Goal: Communication & Community: Participate in discussion

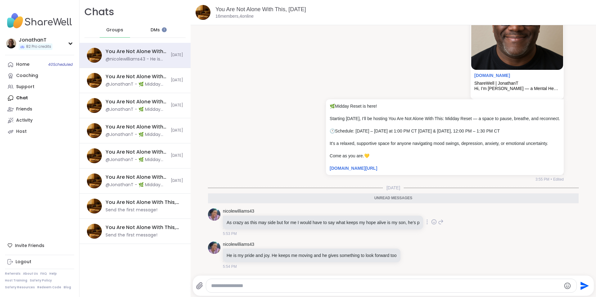
click at [431, 222] on icon at bounding box center [434, 222] width 6 height 6
click at [385, 214] on button "Select Reaction: Heart" at bounding box center [384, 212] width 12 height 12
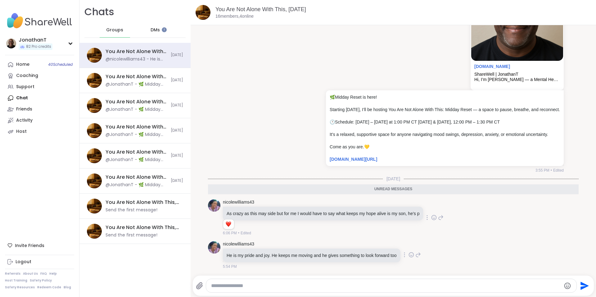
click at [412, 258] on icon at bounding box center [412, 255] width 6 height 6
click at [364, 248] on div "Select Reaction: Heart" at bounding box center [362, 245] width 6 height 6
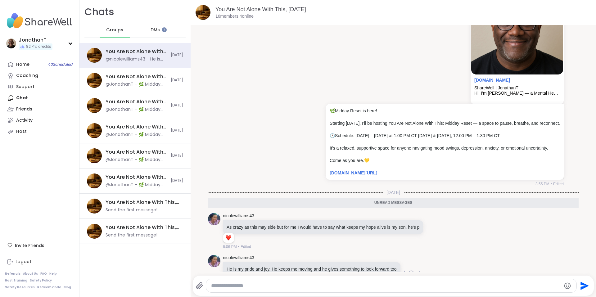
scroll to position [907, 0]
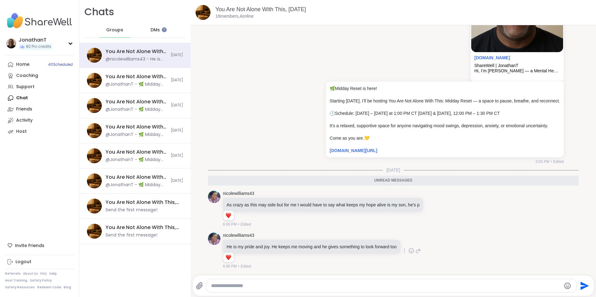
click at [421, 252] on icon at bounding box center [418, 250] width 6 height 7
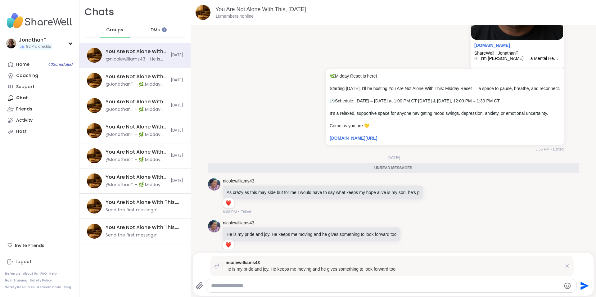
click at [328, 281] on div at bounding box center [391, 285] width 371 height 13
click at [288, 286] on textarea "Type your message" at bounding box center [386, 286] width 350 height 6
type textarea "*"
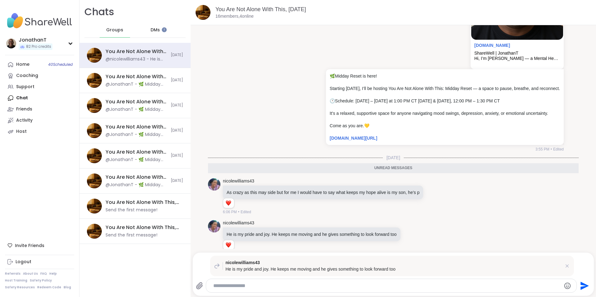
click at [347, 287] on textarea "Type your message" at bounding box center [385, 286] width 345 height 6
click at [564, 268] on icon at bounding box center [567, 266] width 6 height 6
